Goal: Book appointment/travel/reservation

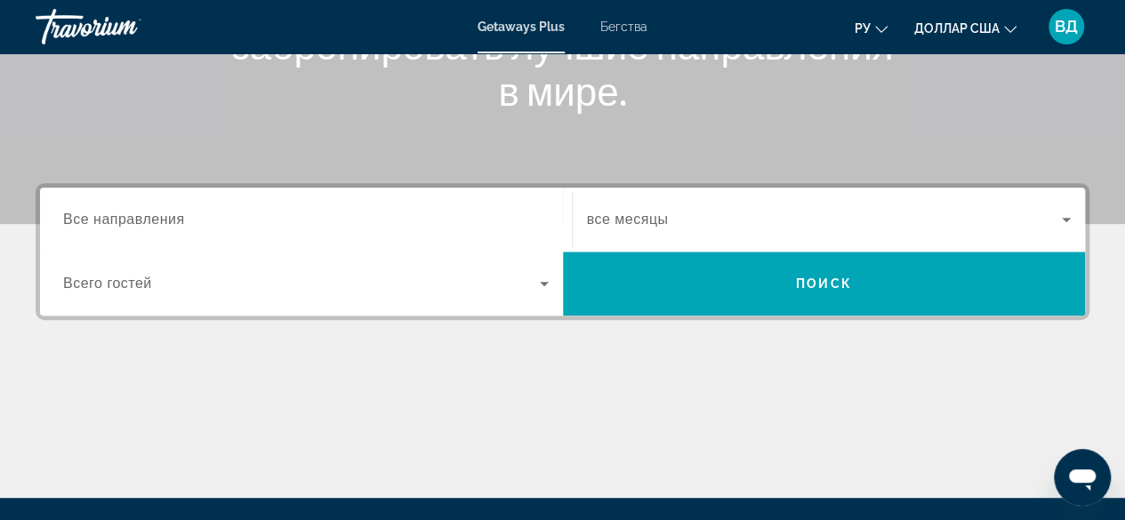
scroll to position [310, 0]
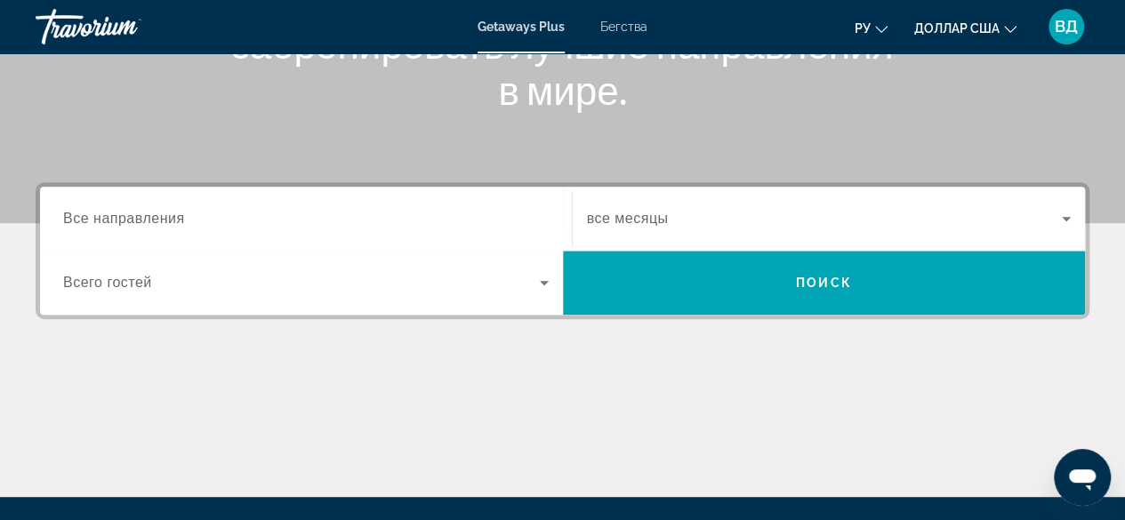
click at [139, 211] on span "Все направления" at bounding box center [124, 218] width 122 height 15
click at [139, 211] on input "Destination Все направления" at bounding box center [306, 219] width 486 height 21
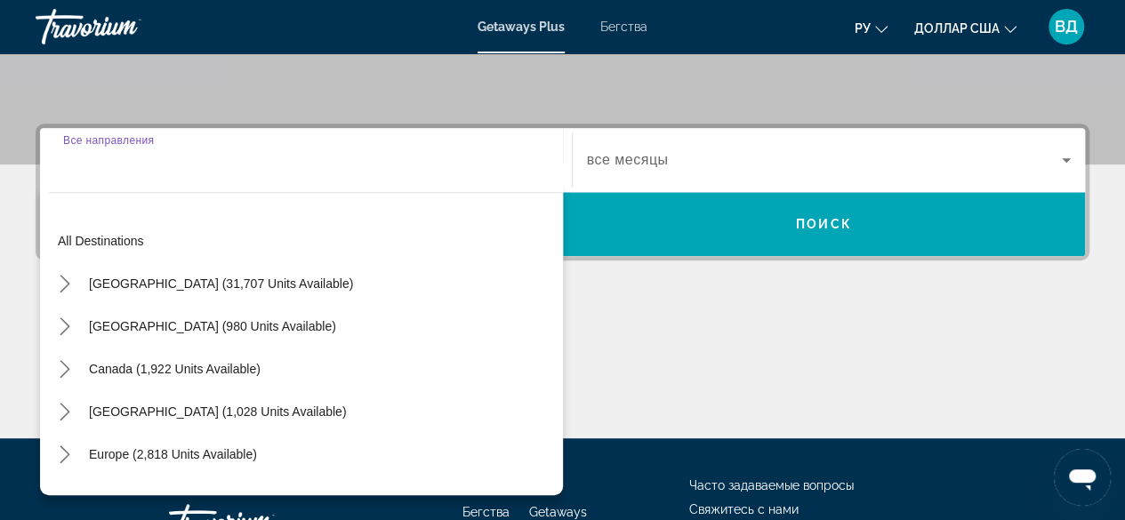
scroll to position [434, 0]
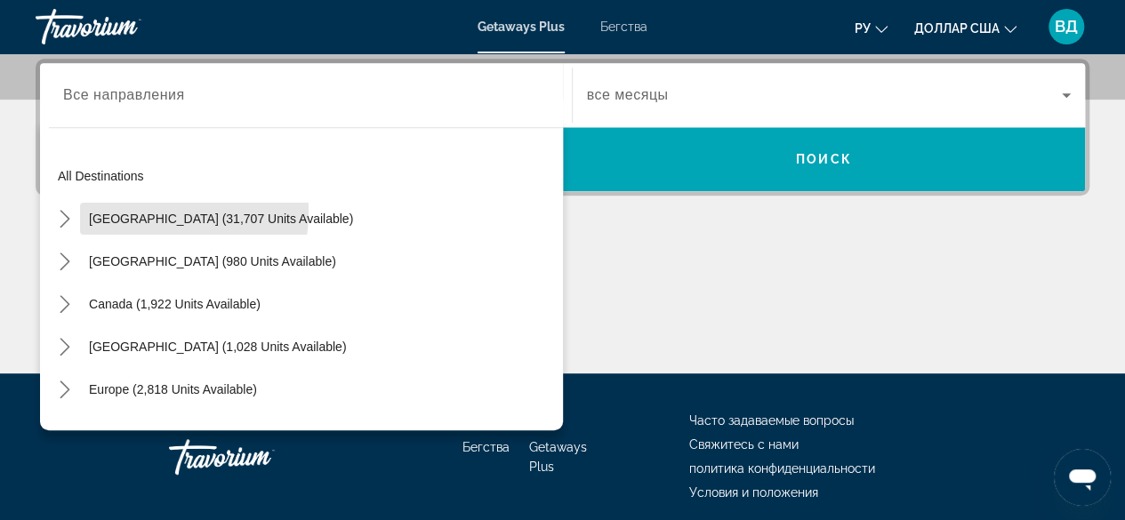
click at [139, 212] on span "[GEOGRAPHIC_DATA] (31,707 units available)" at bounding box center [221, 219] width 264 height 14
type input "**********"
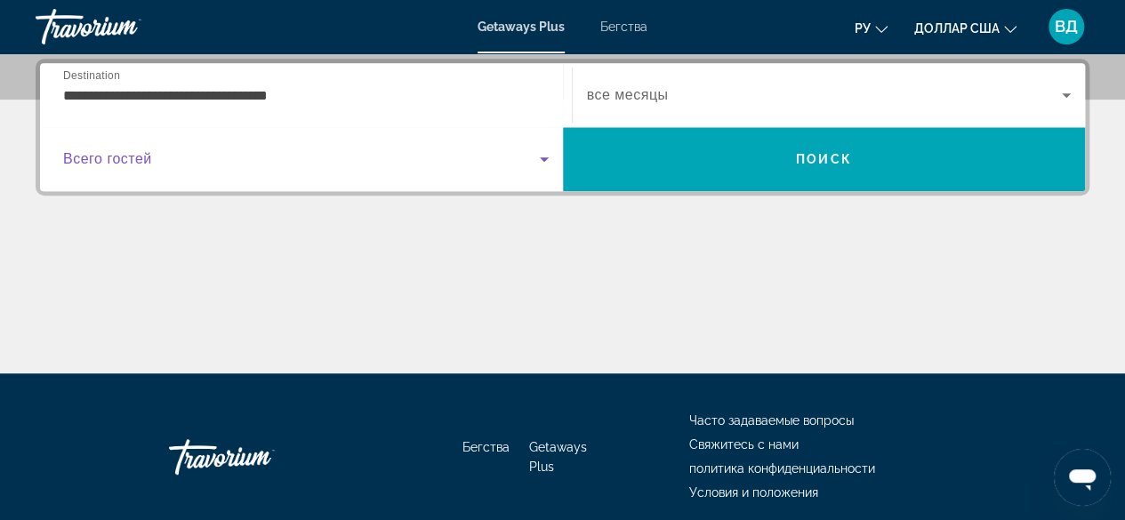
click at [324, 160] on span "Виджет поиска" at bounding box center [301, 159] width 477 height 21
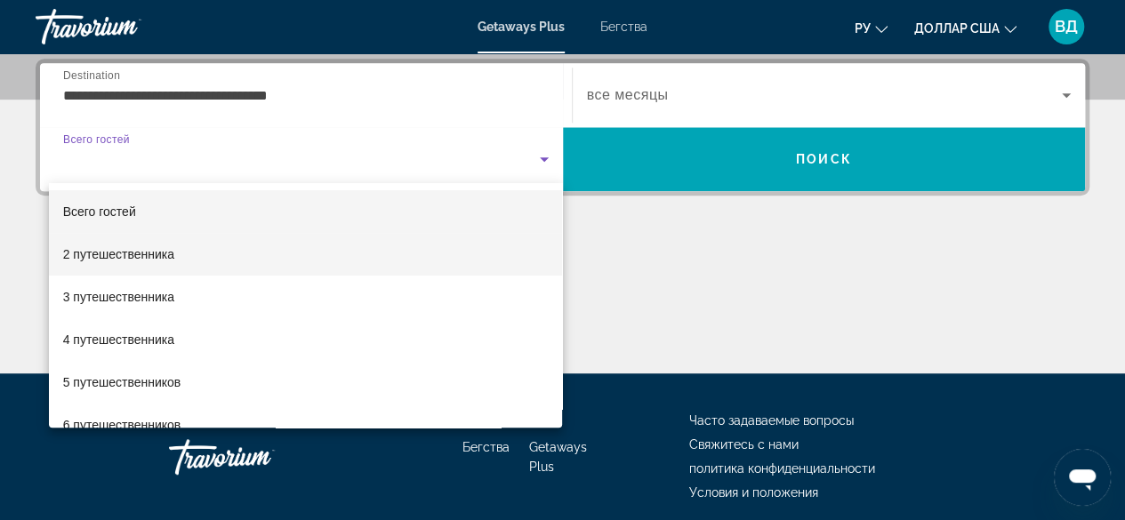
click at [167, 250] on font "2 путешественника" at bounding box center [118, 254] width 111 height 14
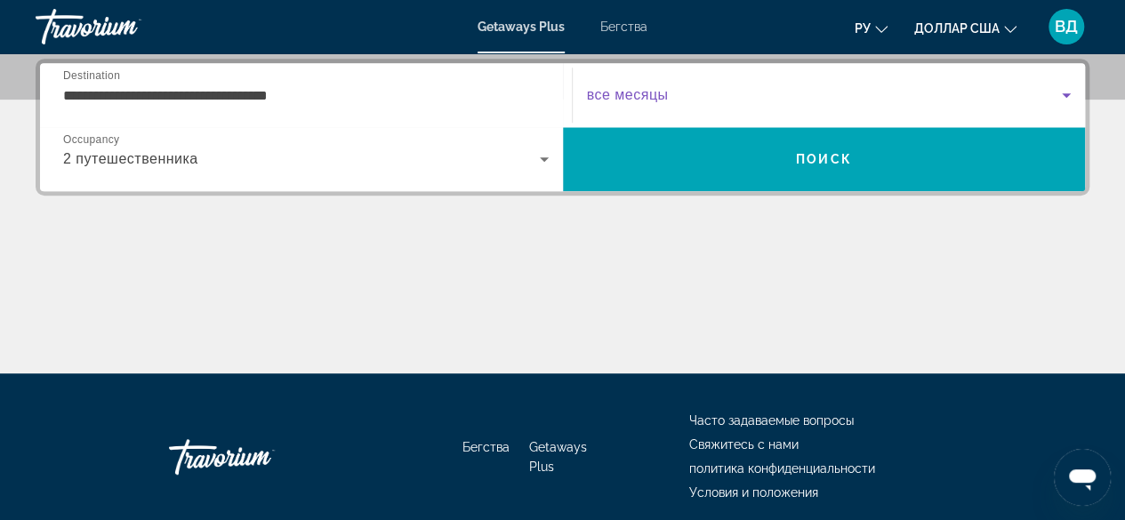
click at [725, 104] on span "Виджет поиска" at bounding box center [825, 95] width 476 height 21
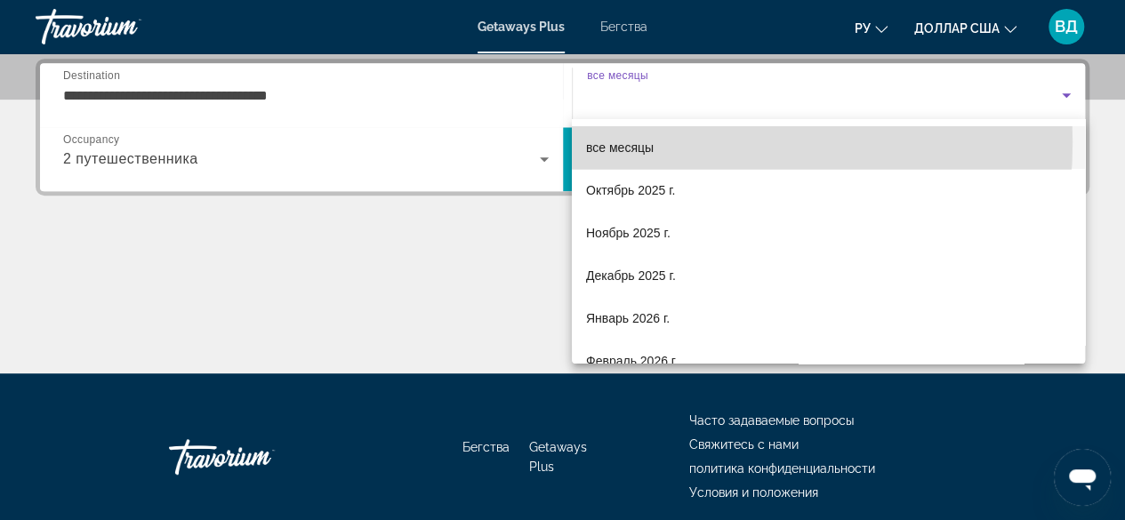
click at [673, 142] on mat-option "все месяцы" at bounding box center [828, 147] width 513 height 43
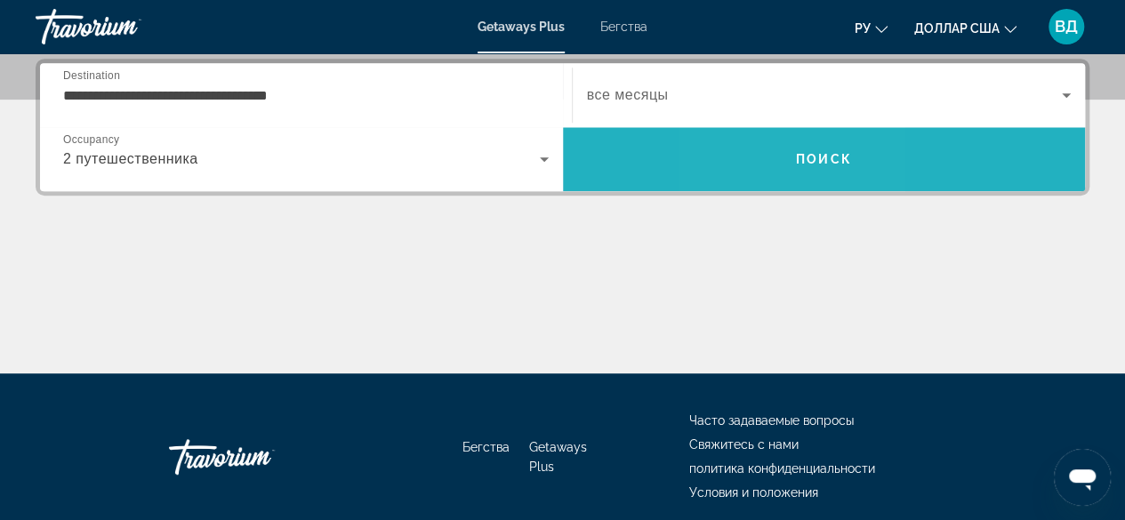
click at [770, 149] on span "Поиск" at bounding box center [824, 159] width 523 height 43
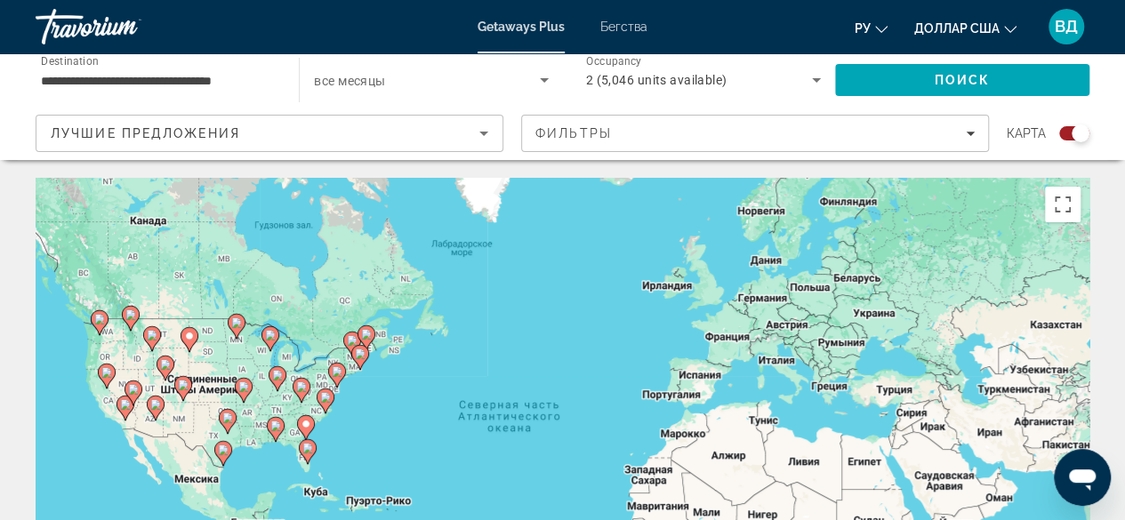
drag, startPoint x: 770, startPoint y: 149, endPoint x: 624, endPoint y: 245, distance: 174.2
click at [624, 245] on div "Чтобы активировать перетаскивание с помощью клавиатуры, нажмите Alt + Ввод. Пос…" at bounding box center [563, 445] width 1054 height 534
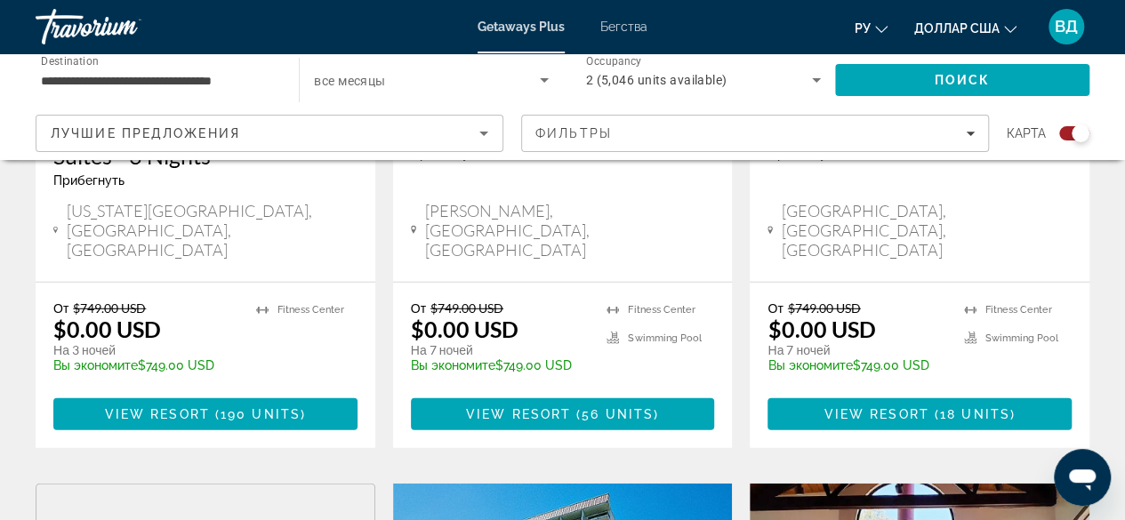
scroll to position [2354, 0]
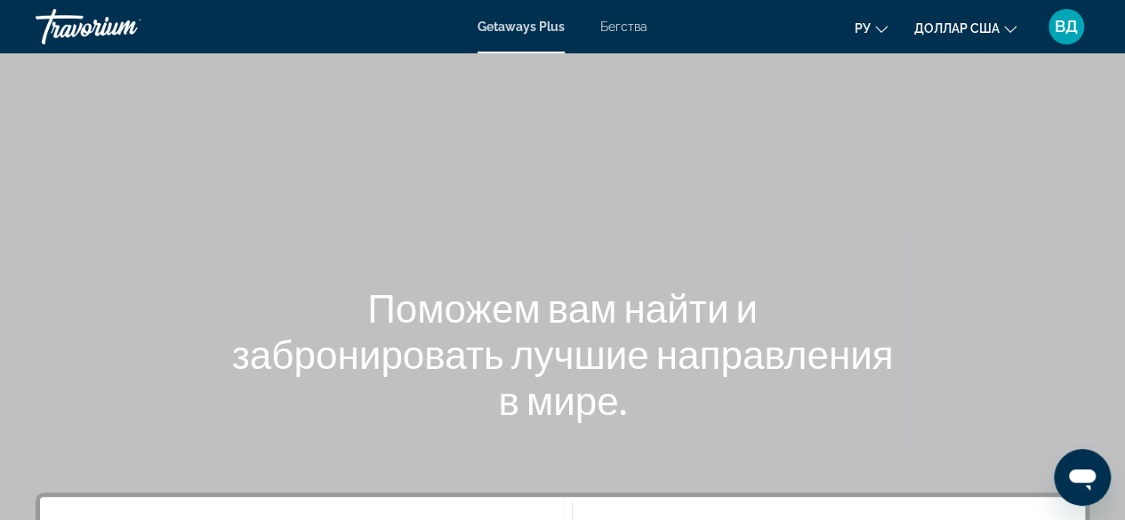
click at [28, 4] on div "Getaways Plus Бегства ру English Español Français Italiano Português русский до…" at bounding box center [562, 27] width 1125 height 46
